Goal: Transaction & Acquisition: Purchase product/service

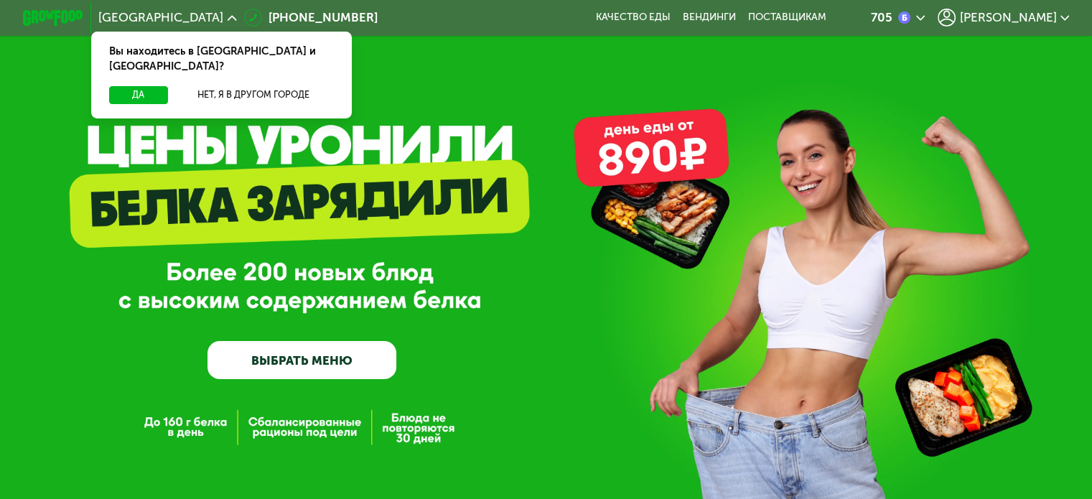
click at [1070, 15] on icon at bounding box center [1064, 18] width 9 height 9
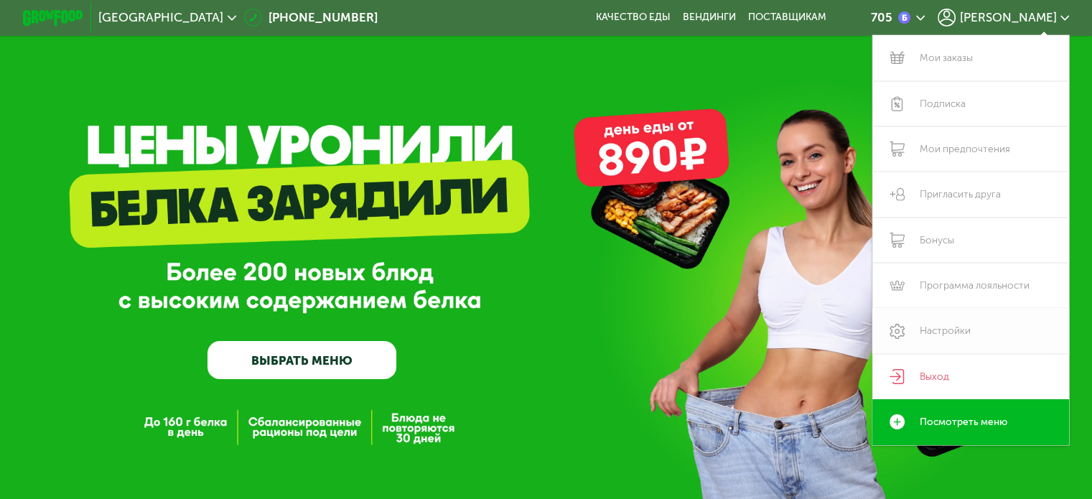
click at [939, 330] on link "Настройки" at bounding box center [970, 330] width 197 height 45
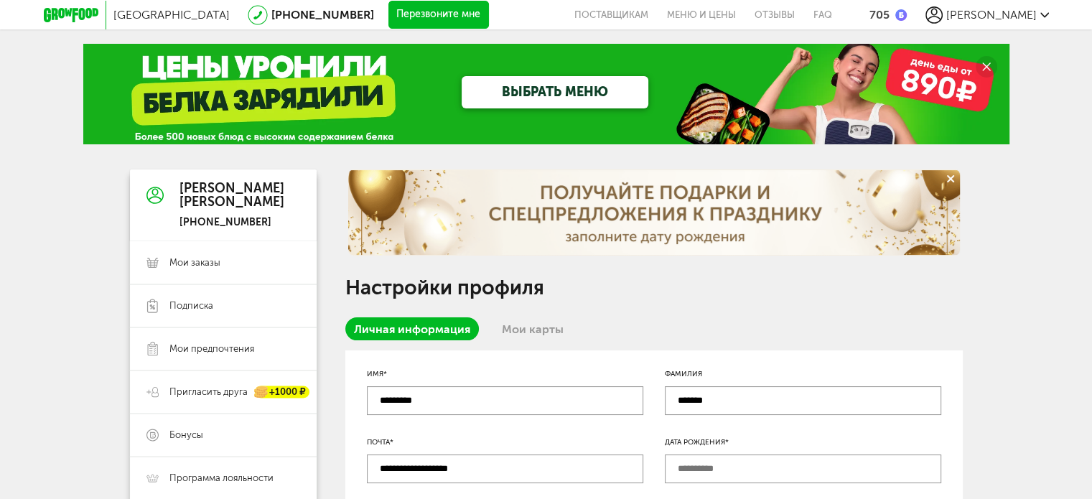
click at [528, 96] on link "ВЫБРАТЬ МЕНЮ" at bounding box center [555, 92] width 187 height 32
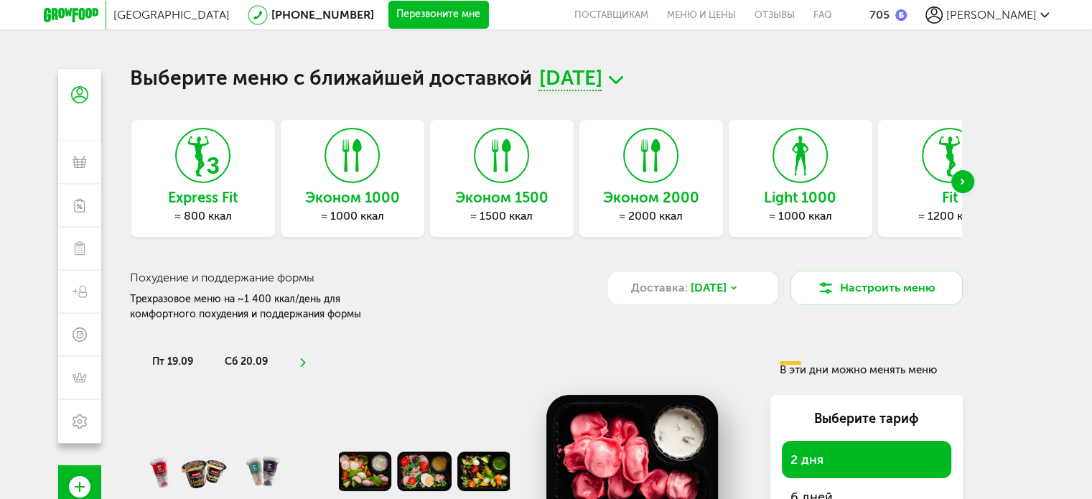
click at [968, 182] on div "Next slide" at bounding box center [962, 181] width 23 height 23
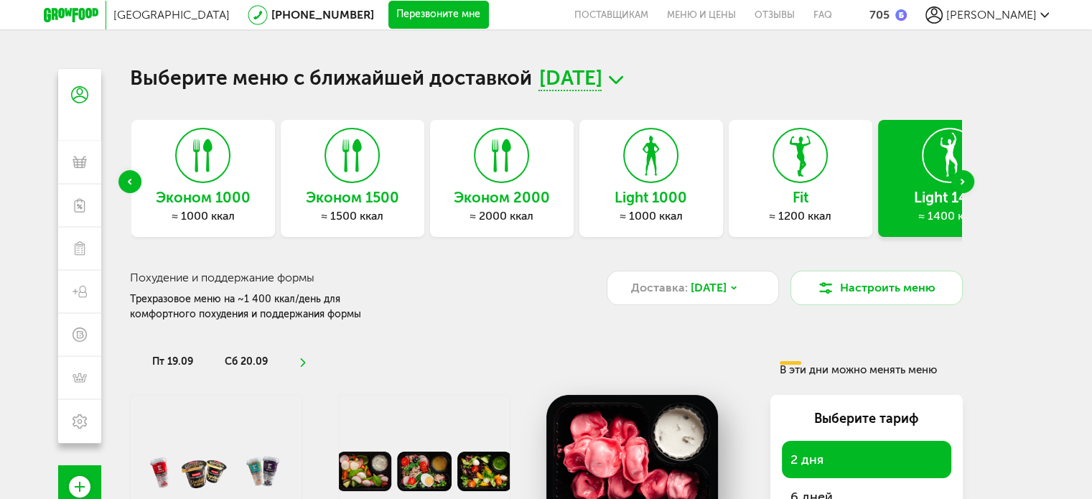
click at [968, 182] on div "Next slide" at bounding box center [962, 181] width 23 height 23
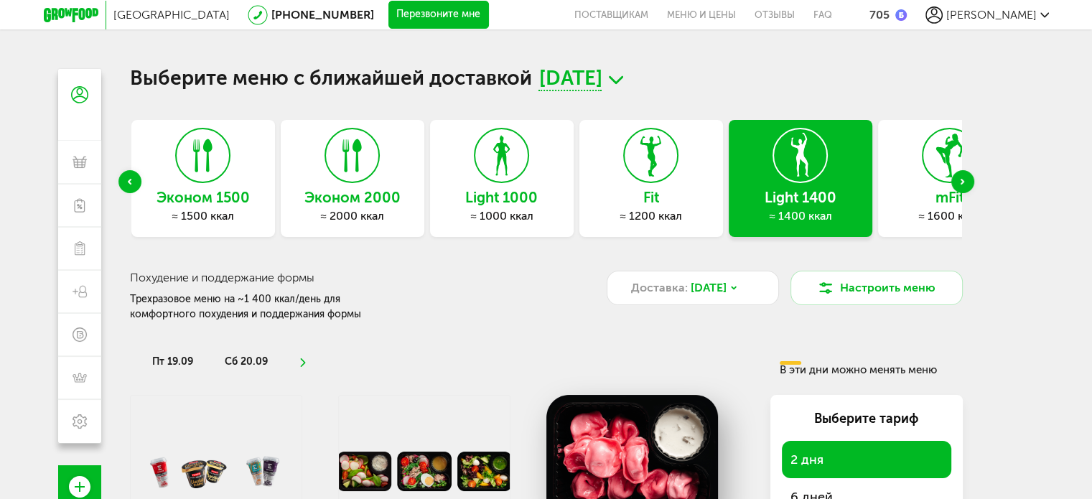
click at [968, 182] on div "Next slide" at bounding box center [962, 181] width 23 height 23
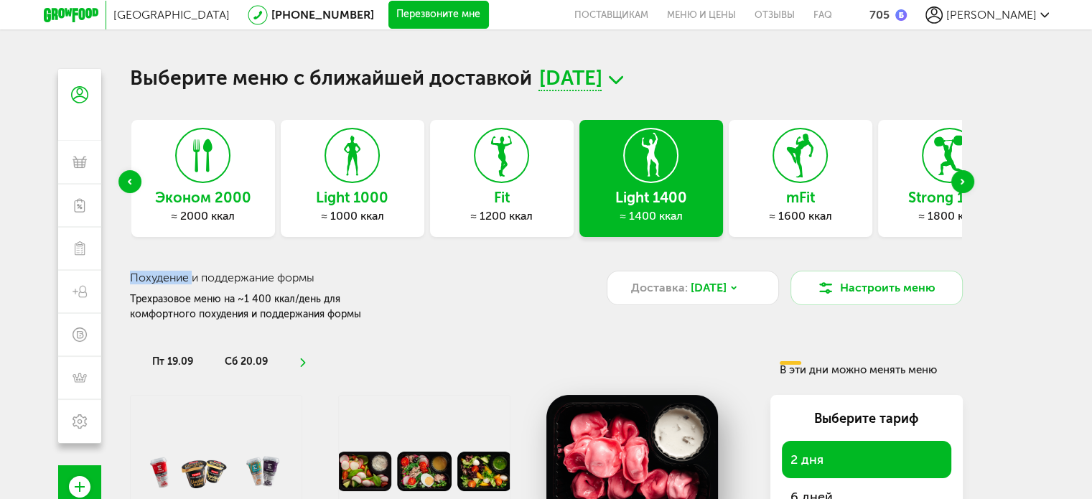
click at [968, 182] on div "Next slide" at bounding box center [962, 181] width 23 height 23
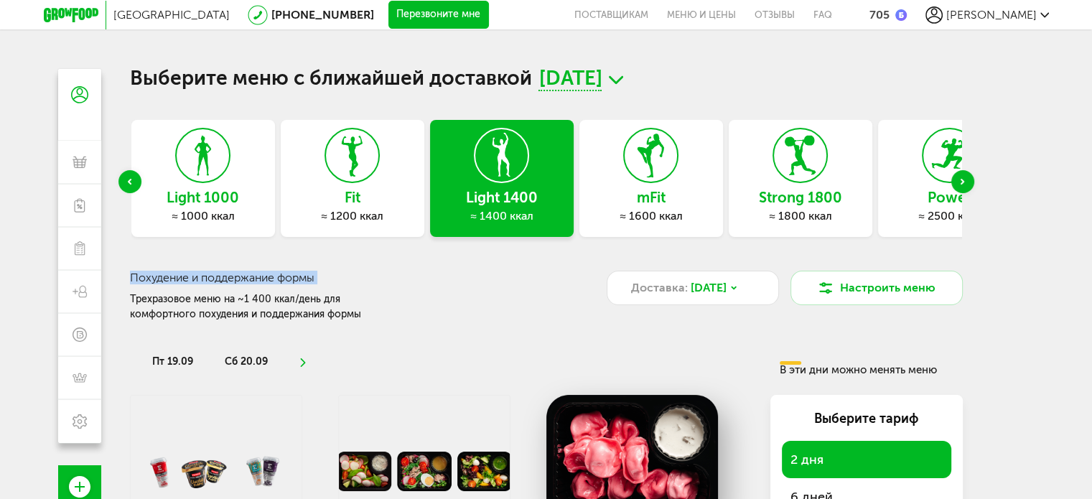
click at [968, 182] on div "Next slide" at bounding box center [962, 181] width 23 height 23
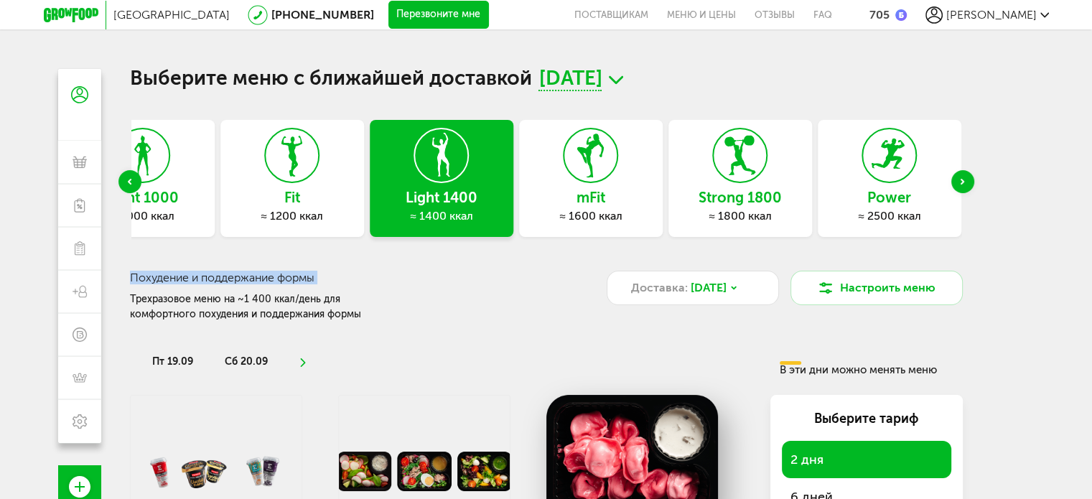
click at [900, 172] on icon at bounding box center [889, 156] width 52 height 54
click at [890, 160] on use at bounding box center [888, 154] width 33 height 30
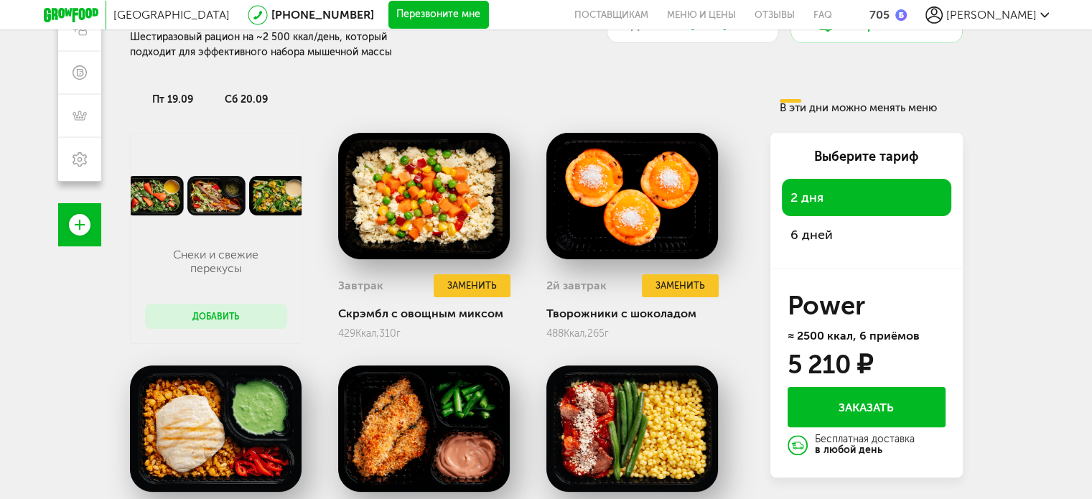
scroll to position [287, 0]
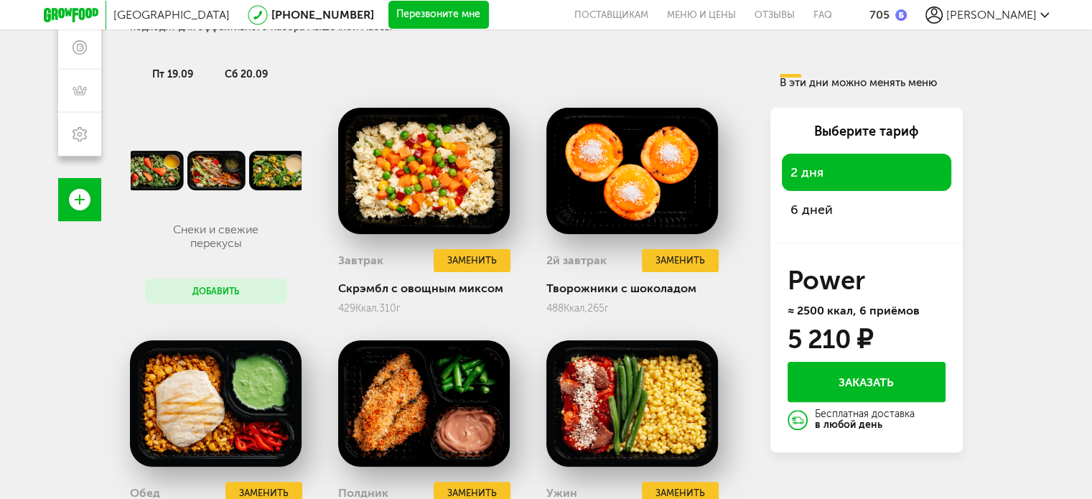
click at [818, 211] on span "6 дней" at bounding box center [866, 210] width 152 height 20
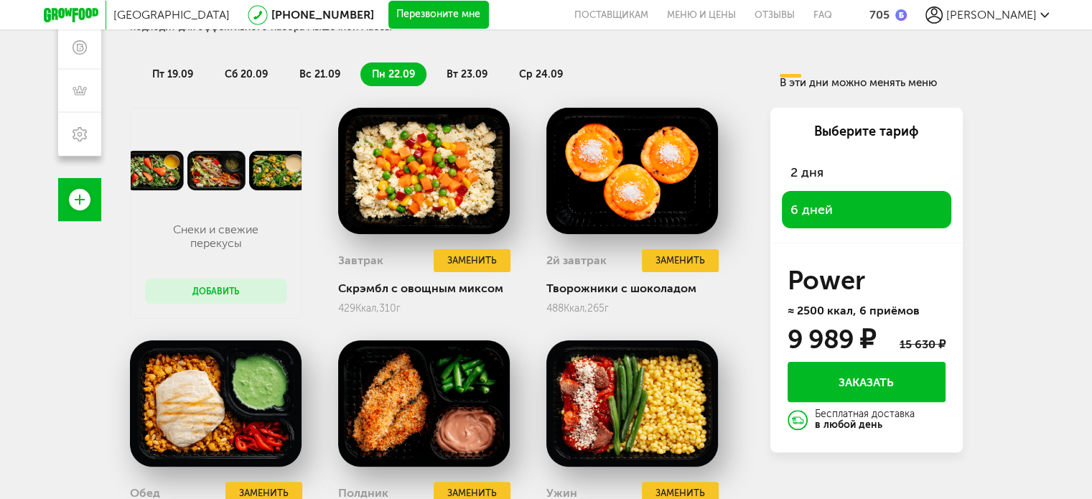
scroll to position [0, 0]
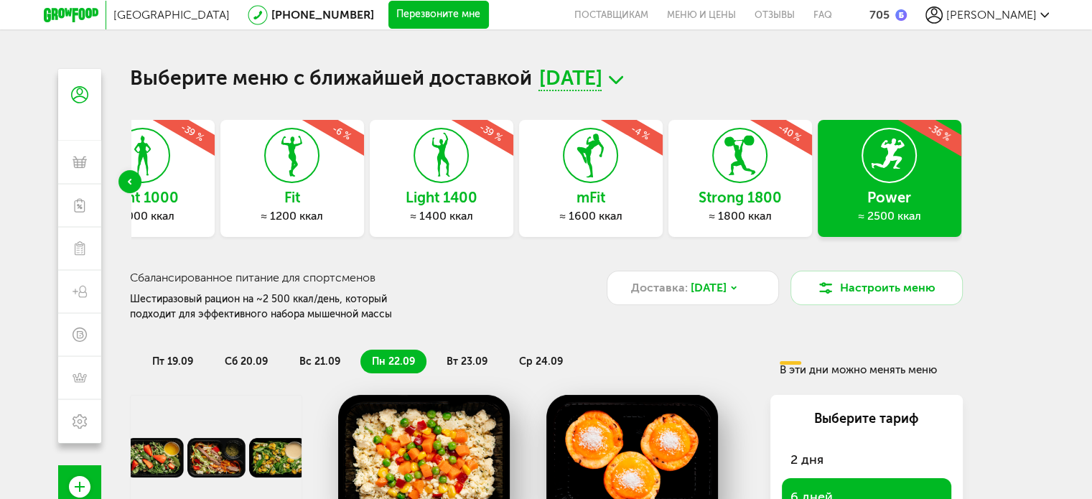
click at [1004, 21] on span "[PERSON_NAME]" at bounding box center [991, 15] width 90 height 14
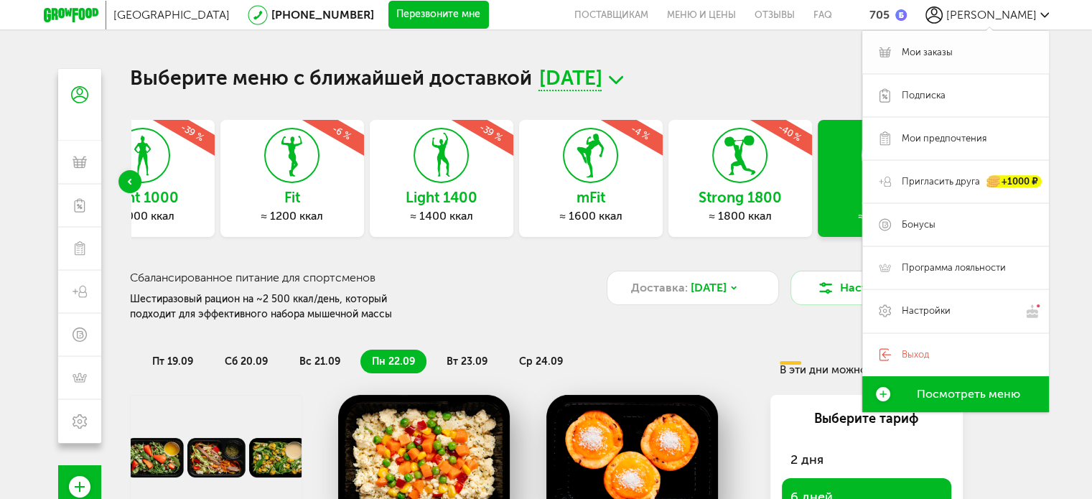
click at [925, 55] on span "Мои заказы" at bounding box center [927, 52] width 51 height 13
